Goal: Find specific page/section: Find specific page/section

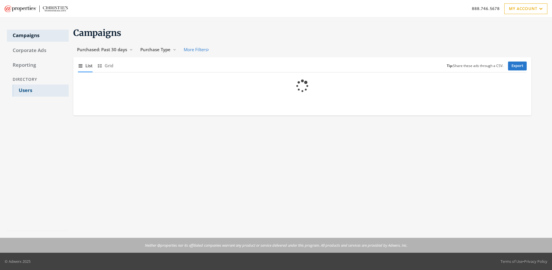
click at [41, 91] on link "Users" at bounding box center [41, 91] width 56 height 12
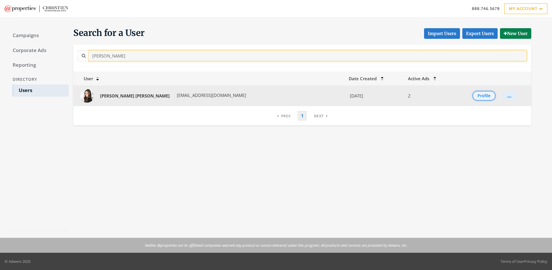
type input "[PERSON_NAME]"
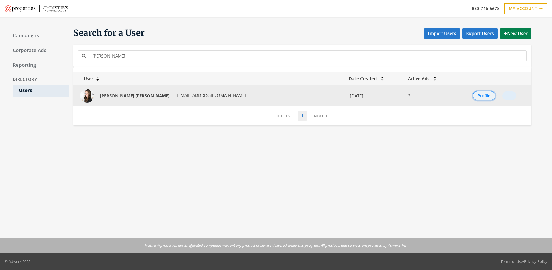
click at [478, 96] on button "Profile" at bounding box center [484, 95] width 23 height 9
